Goal: Task Accomplishment & Management: Use online tool/utility

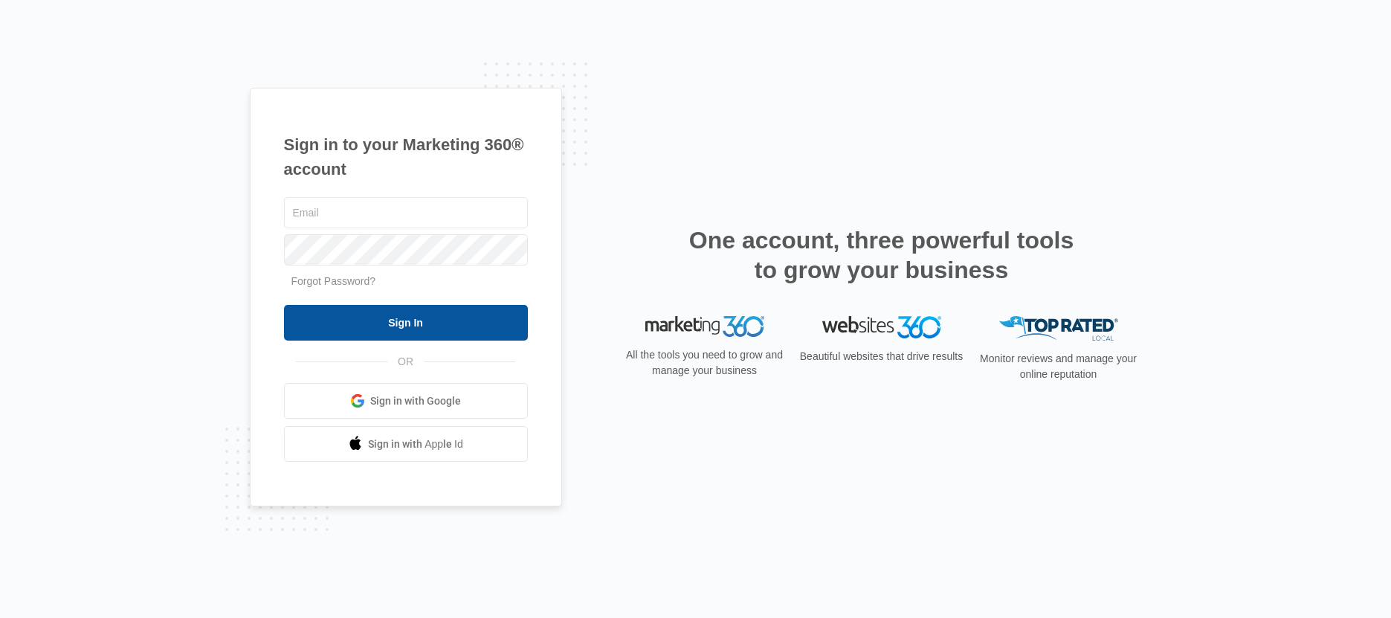
type input "[PERSON_NAME][EMAIL_ADDRESS][DOMAIN_NAME]"
click at [476, 312] on input "Sign In" at bounding box center [406, 323] width 244 height 36
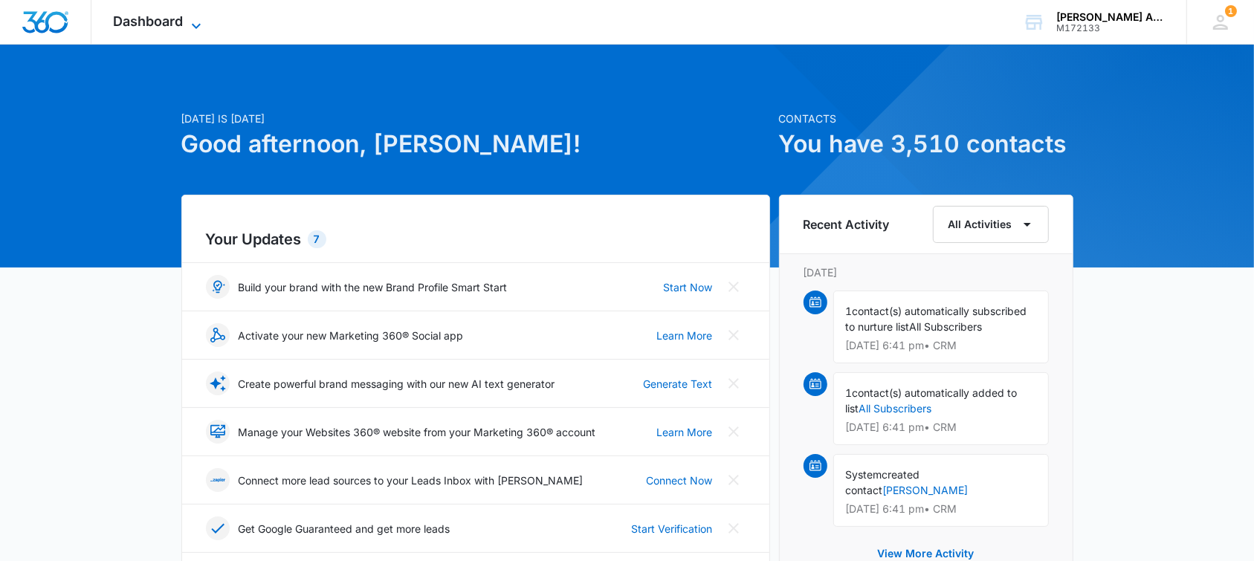
click at [196, 24] on icon at bounding box center [196, 26] width 18 height 18
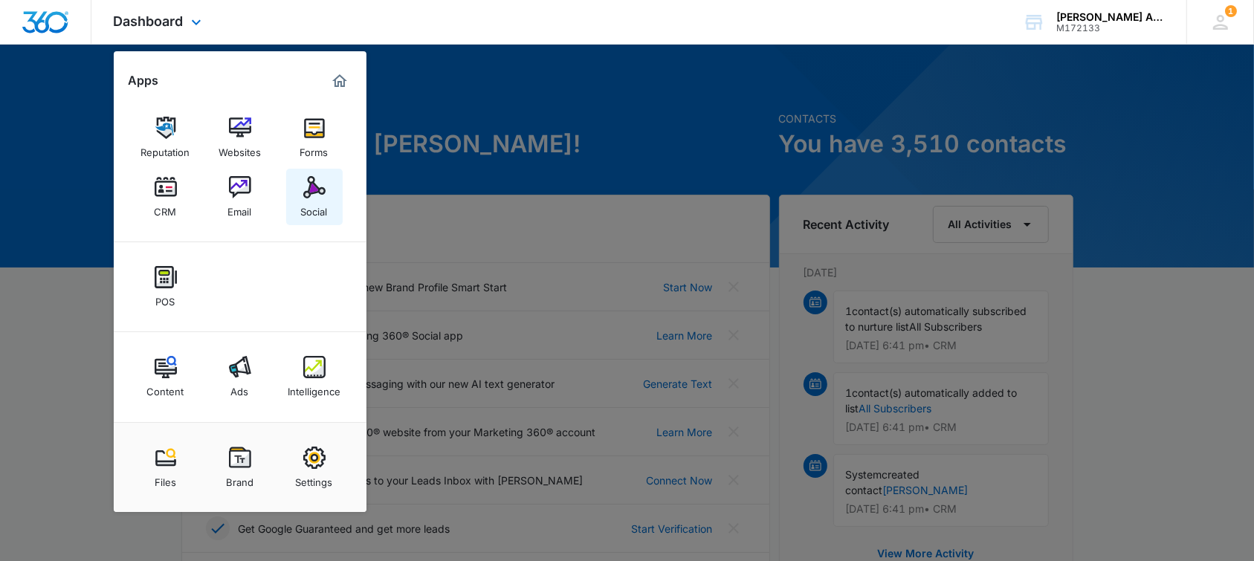
click at [312, 187] on img at bounding box center [314, 187] width 22 height 22
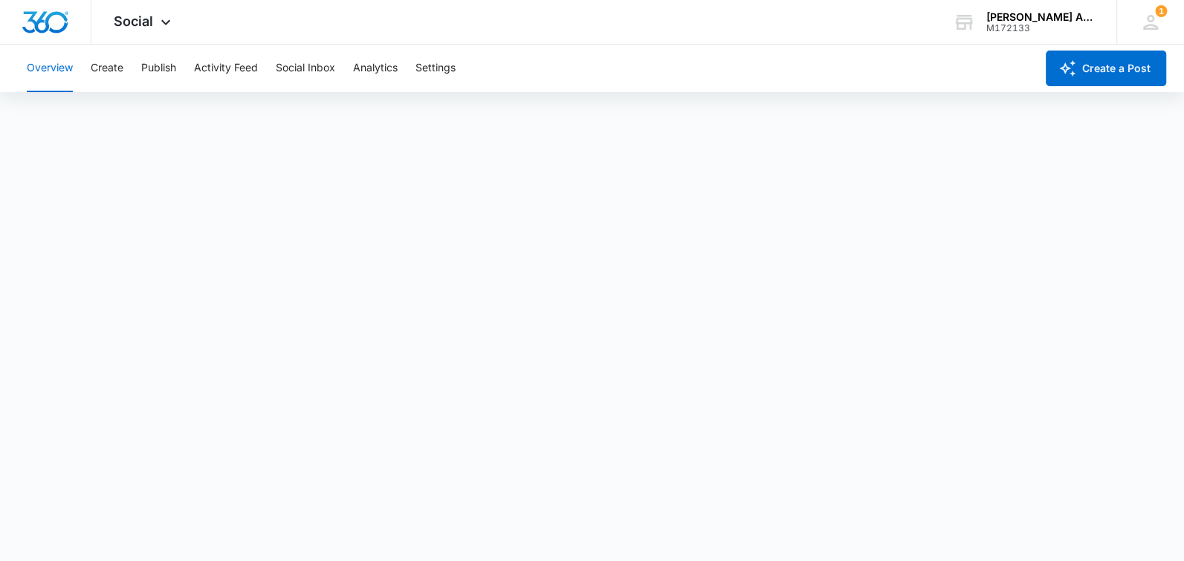
scroll to position [4, 0]
click at [160, 68] on button "Publish" at bounding box center [158, 69] width 35 height 48
